Goal: Task Accomplishment & Management: Manage account settings

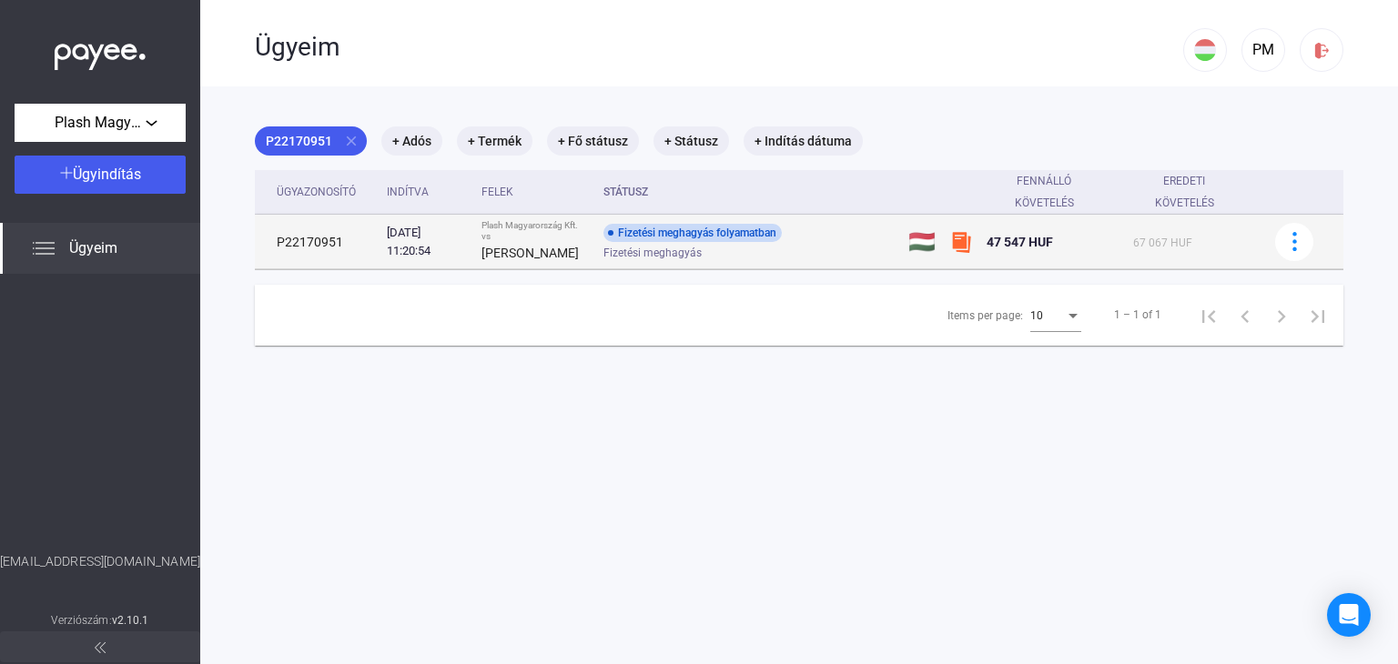
click at [1299, 242] on td at bounding box center [1301, 242] width 84 height 55
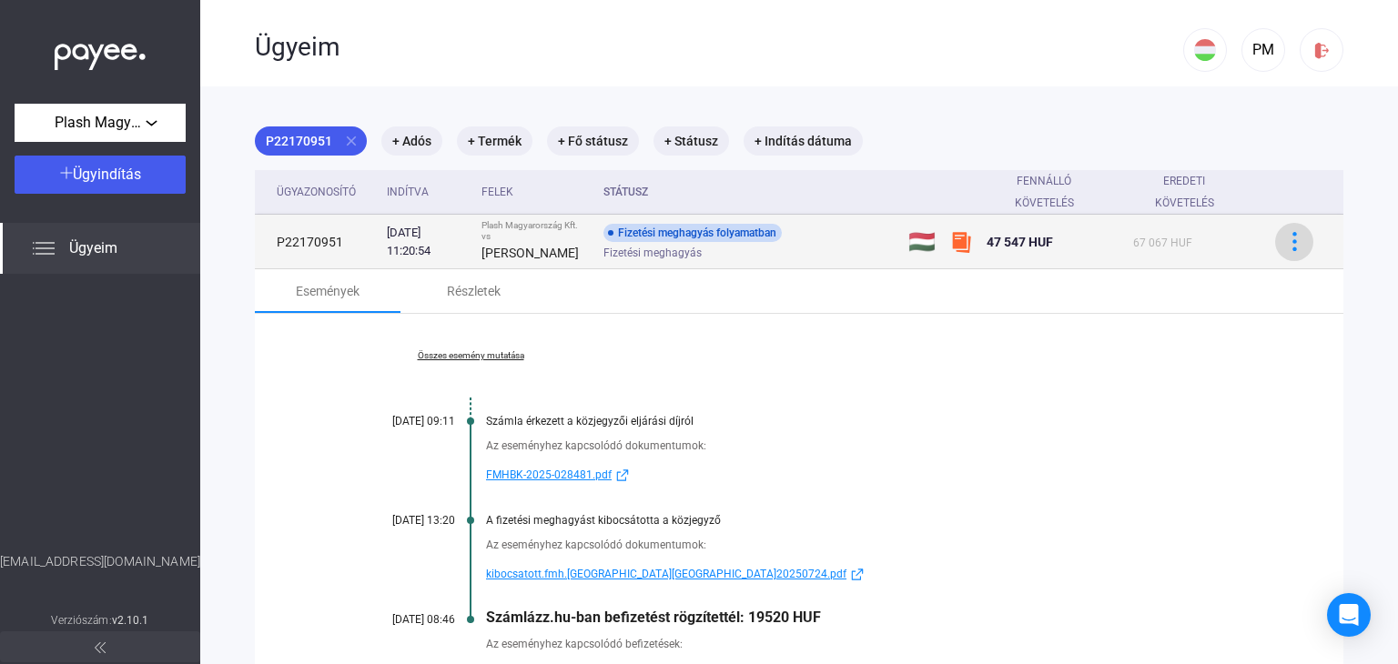
click at [1280, 238] on div at bounding box center [1293, 241] width 27 height 19
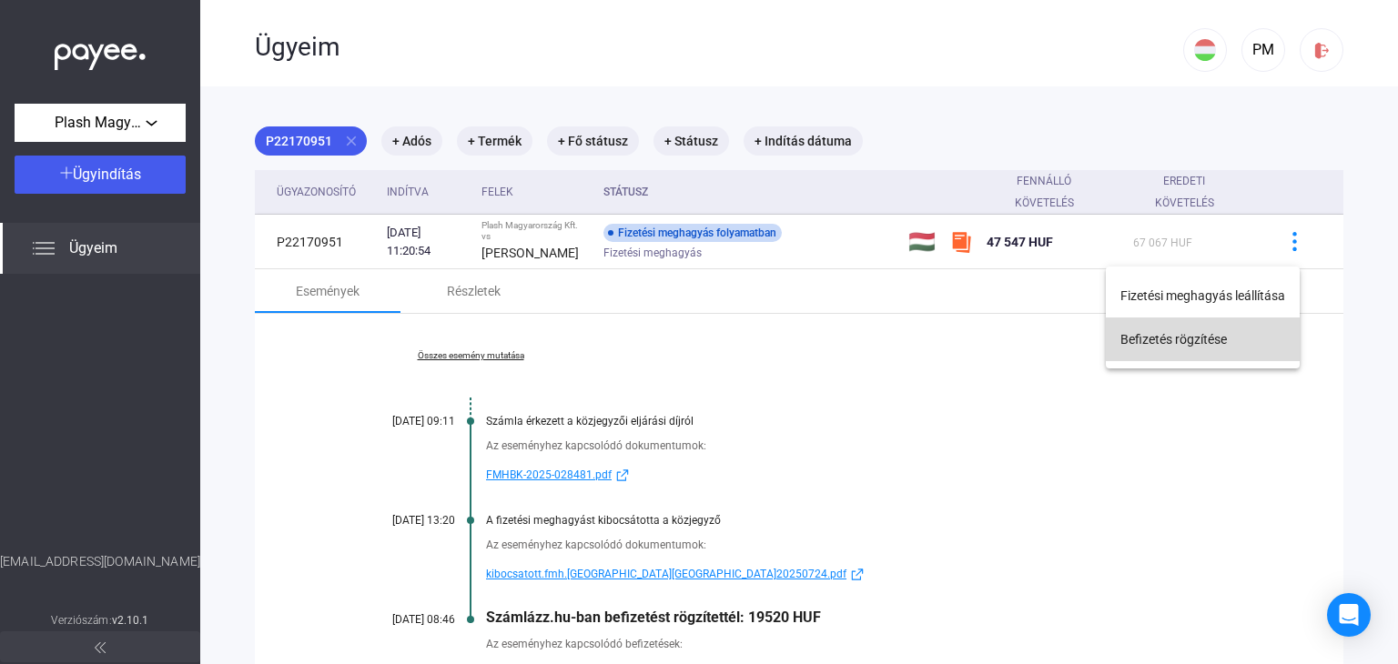
click at [1232, 327] on button "Befizetés rögzítése" at bounding box center [1203, 340] width 194 height 44
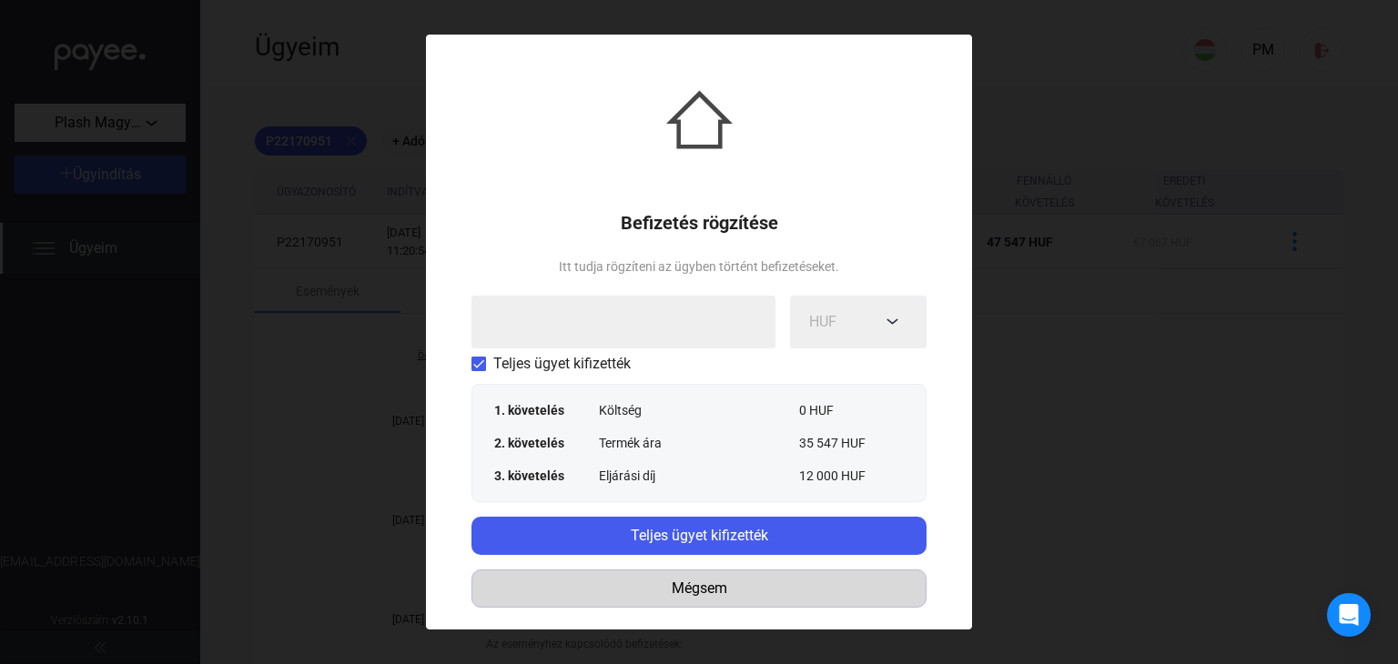
click at [739, 582] on div "Mégsem" at bounding box center [699, 589] width 442 height 22
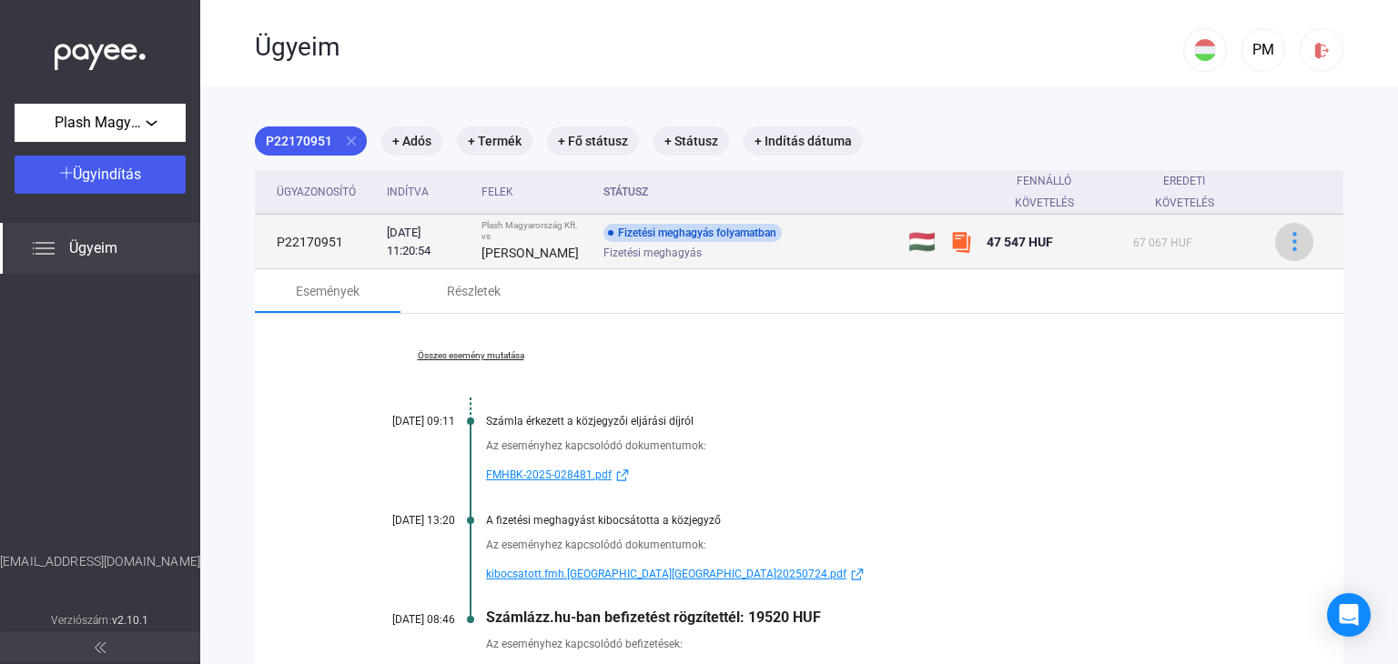
click at [1280, 245] on div at bounding box center [1293, 241] width 27 height 19
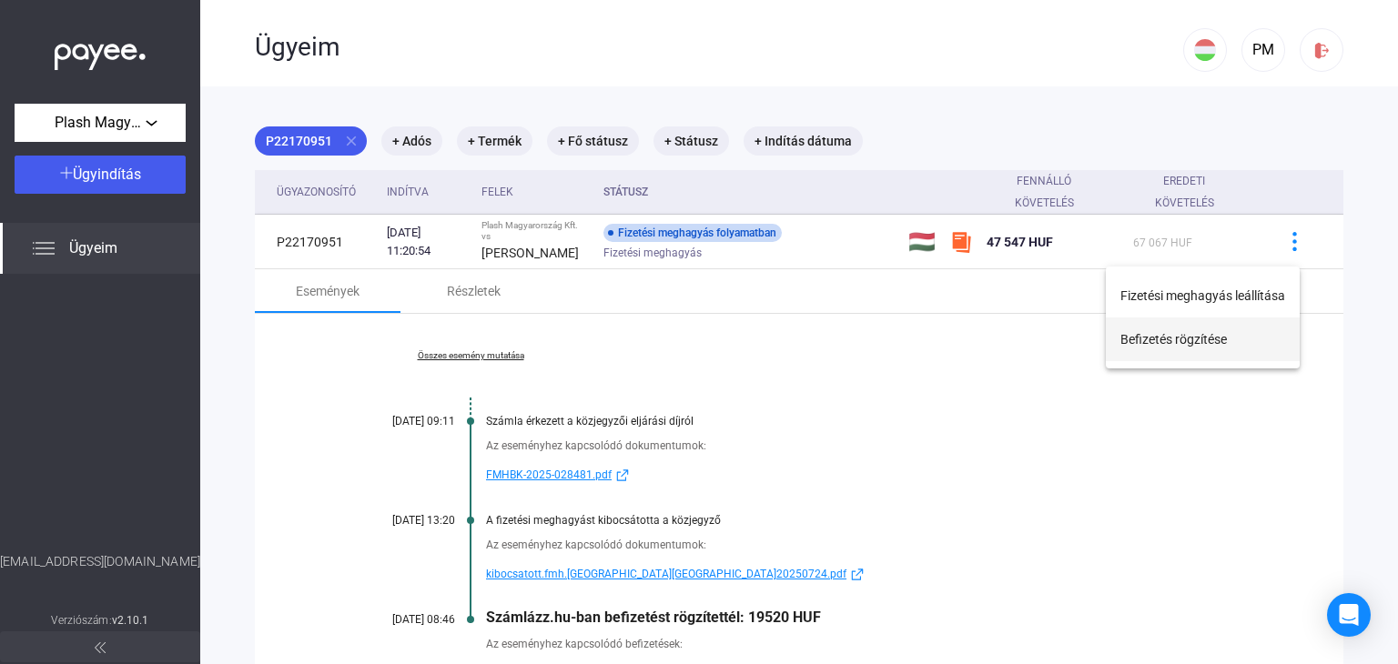
click at [1172, 336] on button "Befizetés rögzítése" at bounding box center [1203, 340] width 194 height 44
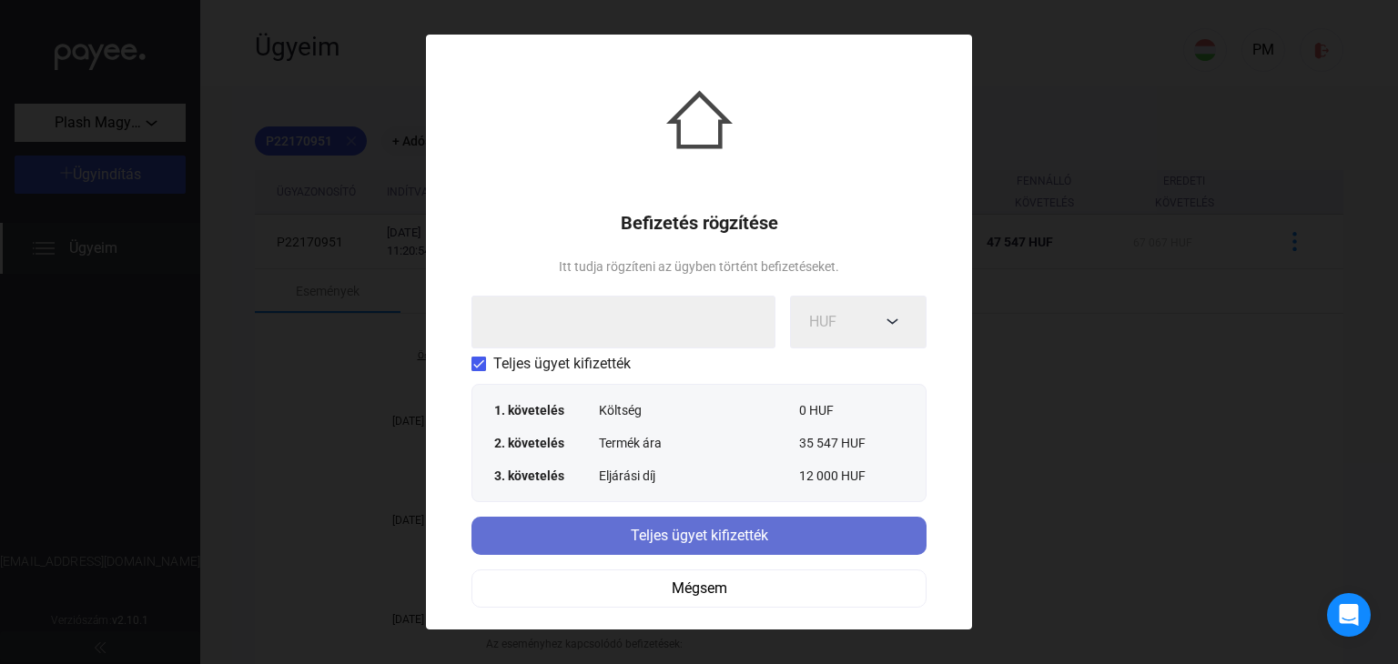
click at [682, 544] on div "Teljes ügyet kifizették" at bounding box center [699, 536] width 444 height 22
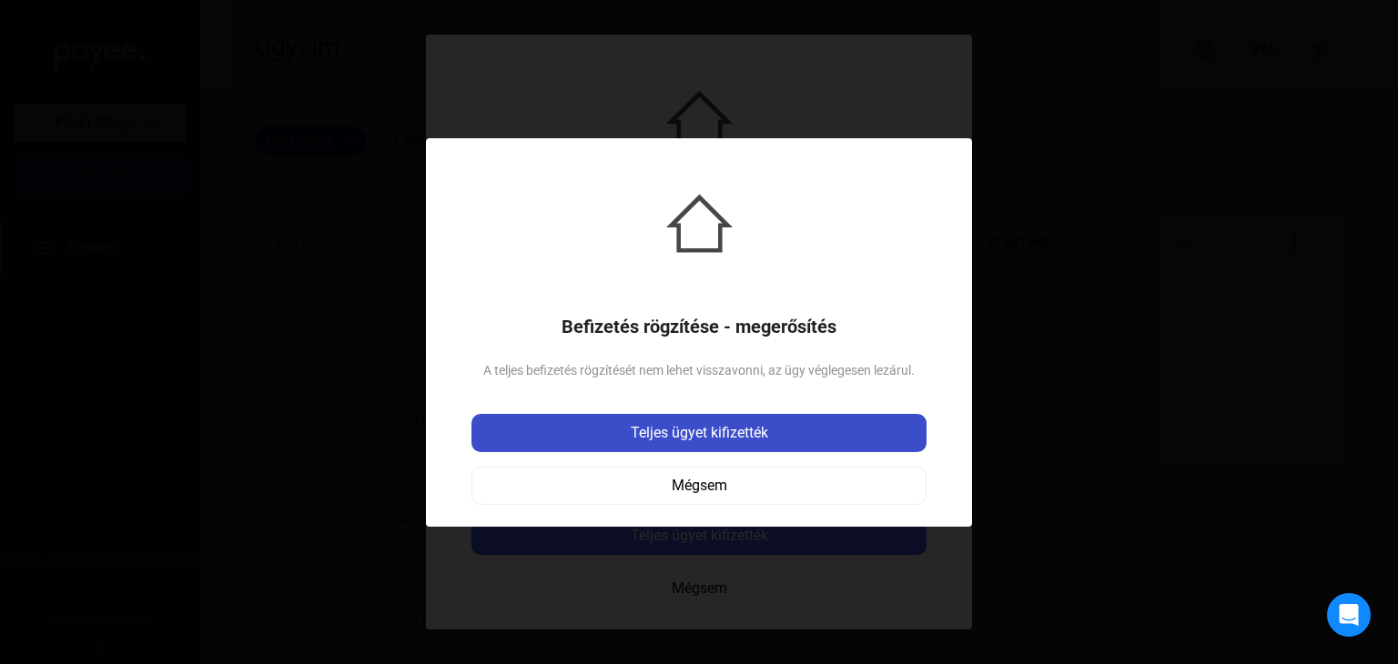
click at [691, 444] on button "Teljes ügyet kifizették" at bounding box center [698, 433] width 455 height 38
